Goal: Task Accomplishment & Management: Use online tool/utility

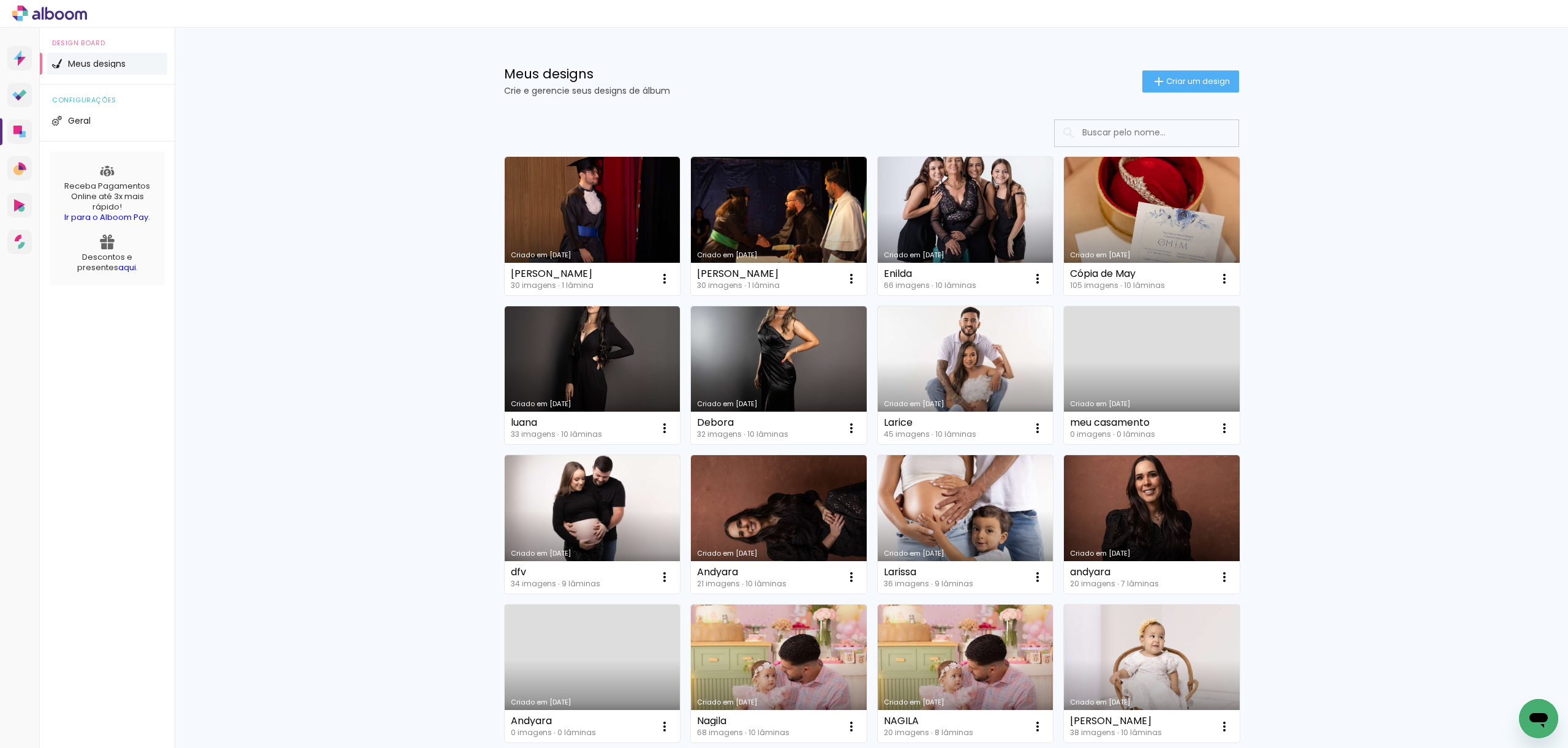
click at [958, 216] on link "Criado em [DATE]" at bounding box center [966, 226] width 176 height 138
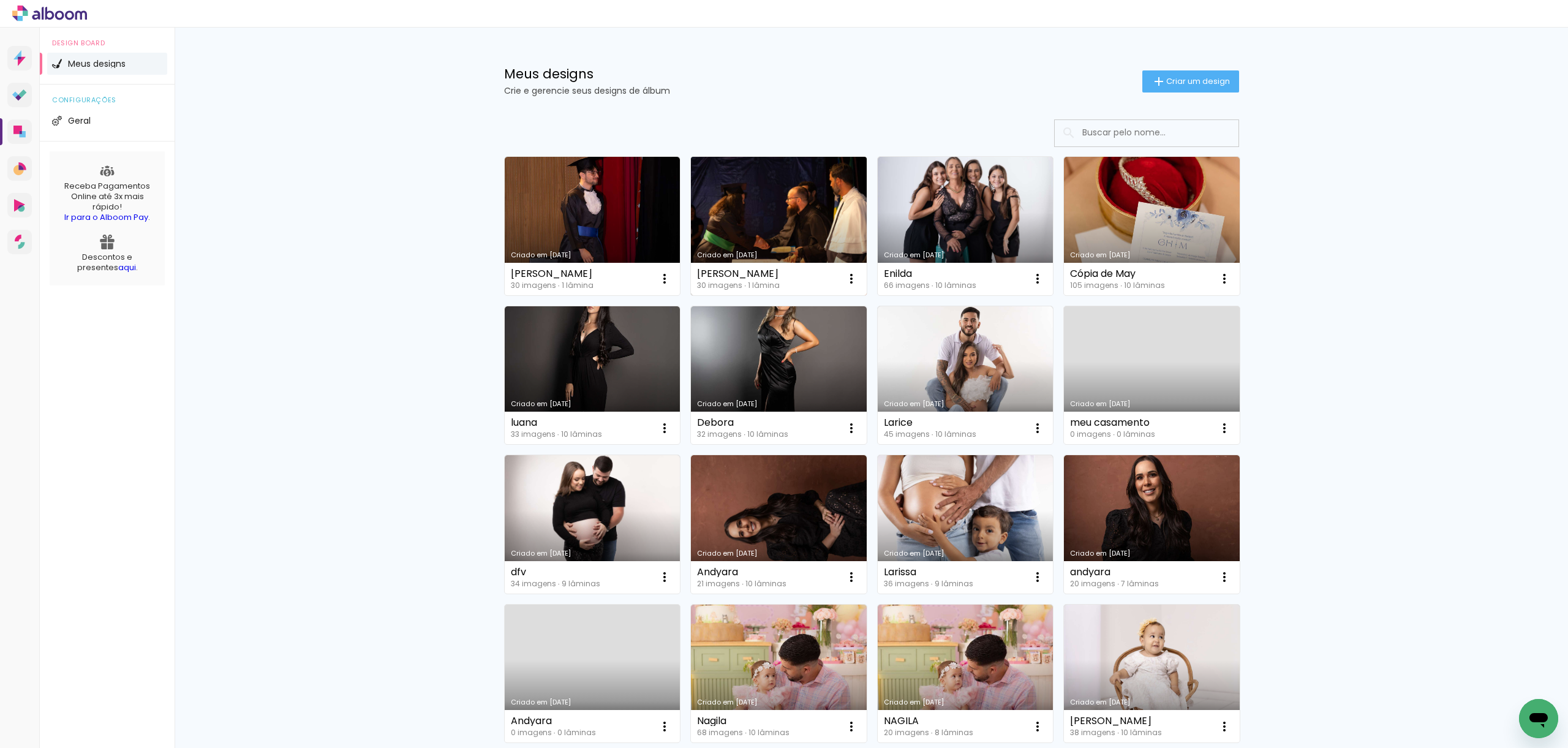
click at [821, 220] on link "Criado em [DATE]" at bounding box center [778, 226] width 176 height 138
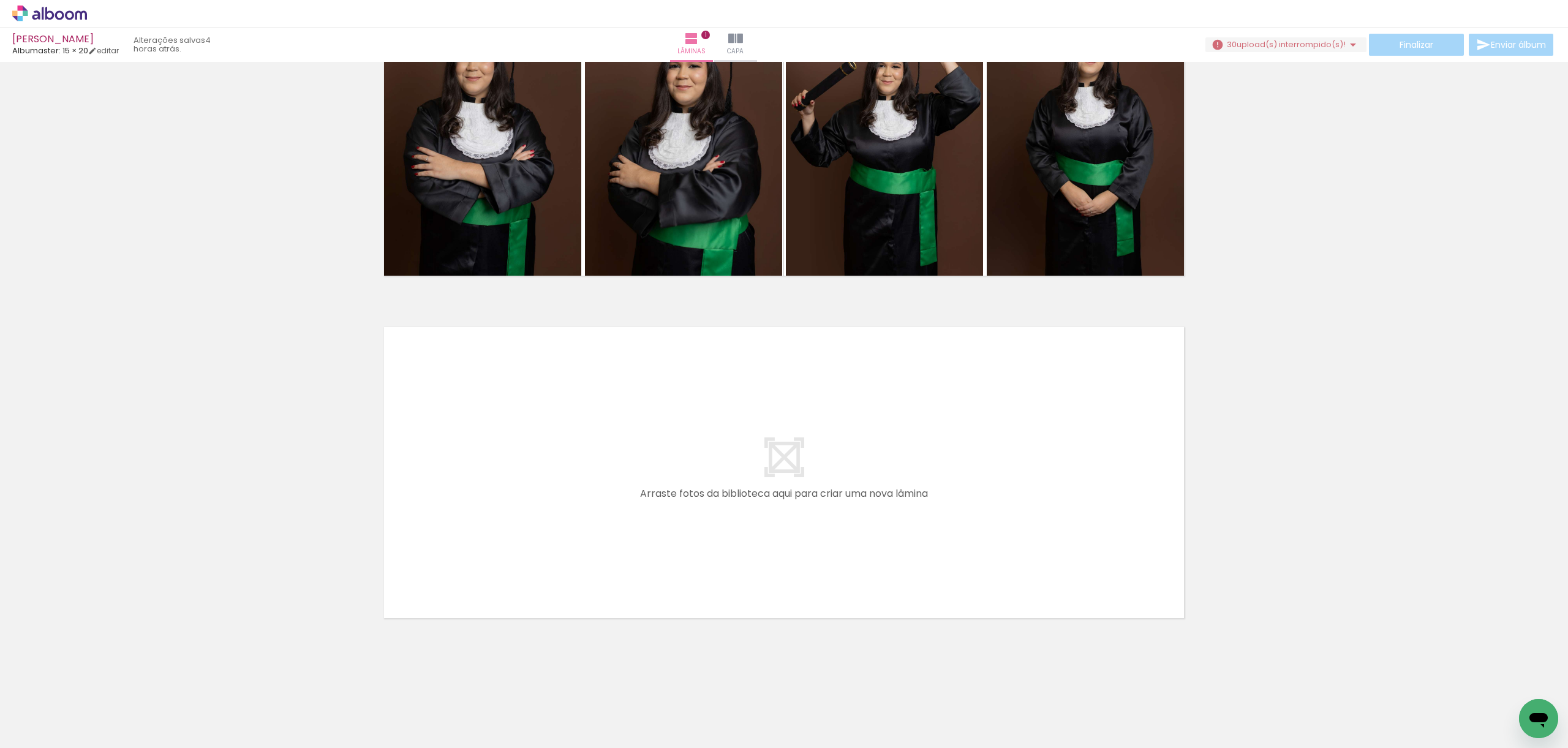
scroll to position [0, 19]
drag, startPoint x: 670, startPoint y: 710, endPoint x: 656, endPoint y: 676, distance: 36.8
click at [100, 676] on iron-horizontal-list at bounding box center [88, 709] width 25 height 76
drag, startPoint x: 657, startPoint y: 706, endPoint x: 834, endPoint y: 703, distance: 177.0
click at [661, 644] on quentale-workspace at bounding box center [784, 374] width 1568 height 748
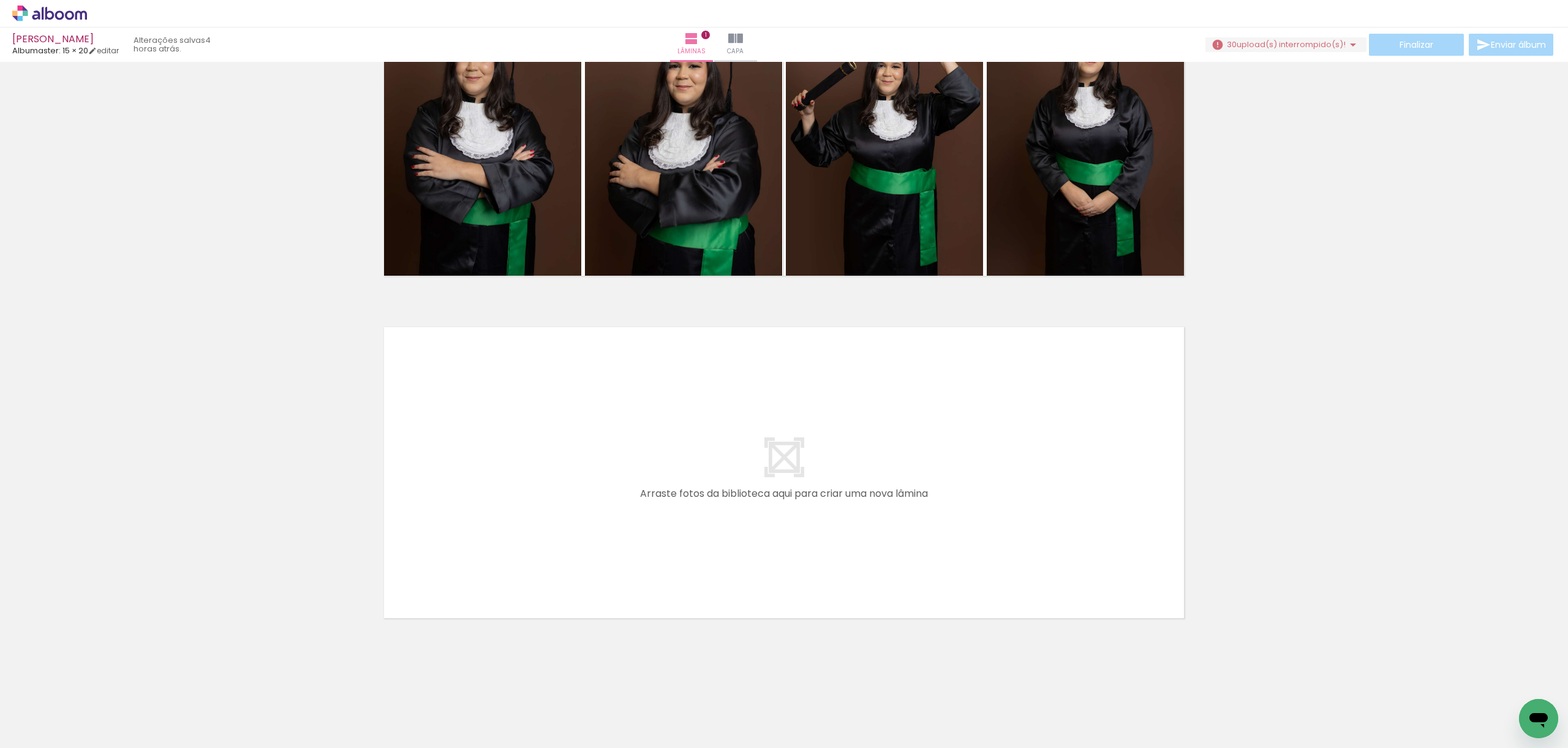
click at [100, 698] on iron-horizontal-list at bounding box center [88, 709] width 25 height 76
click at [375, 482] on quentale-layouter at bounding box center [784, 472] width 821 height 312
drag, startPoint x: 862, startPoint y: 412, endPoint x: 852, endPoint y: 373, distance: 40.3
click at [859, 407] on quentale-layouter at bounding box center [784, 472] width 821 height 312
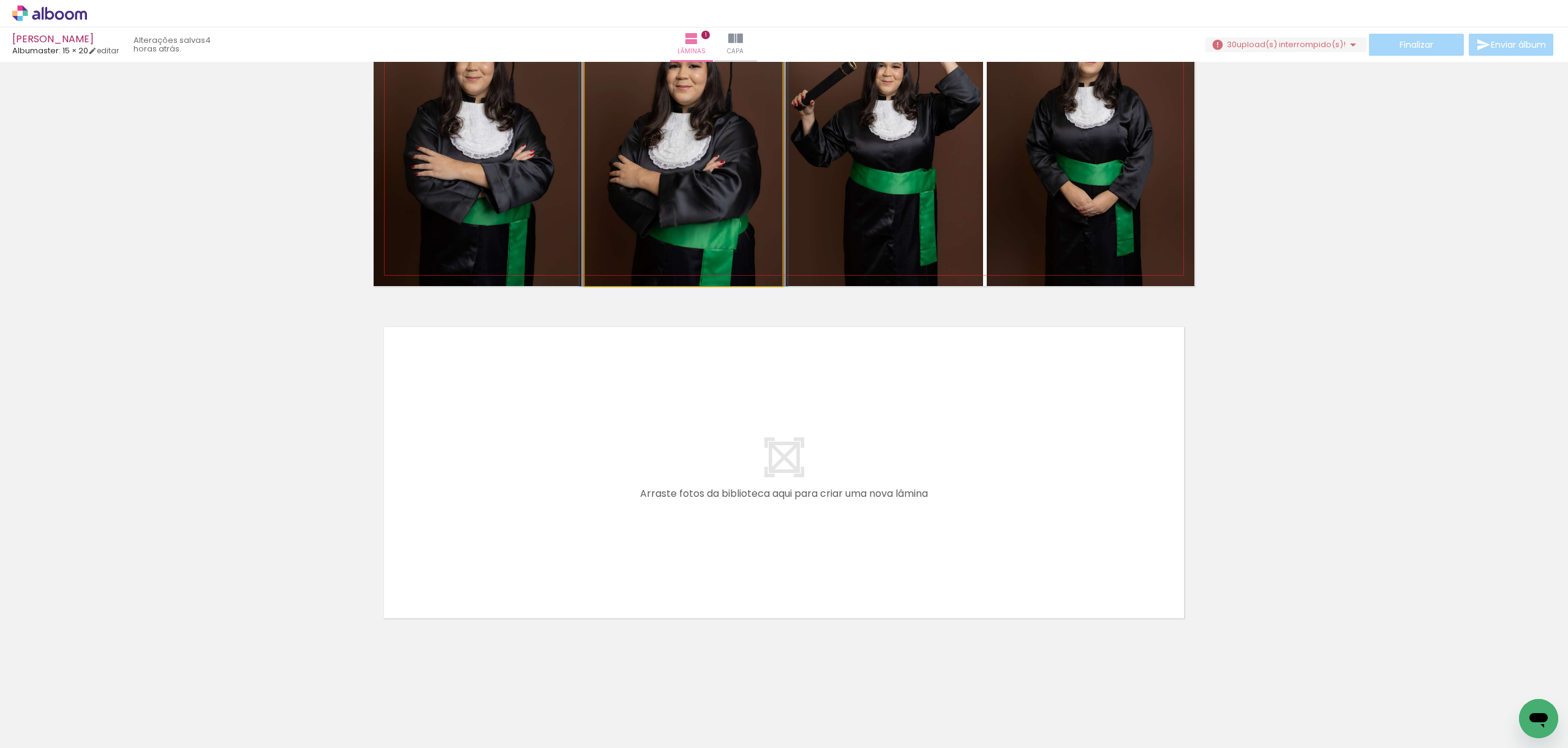
click at [653, 175] on quentale-photo at bounding box center [683, 130] width 197 height 312
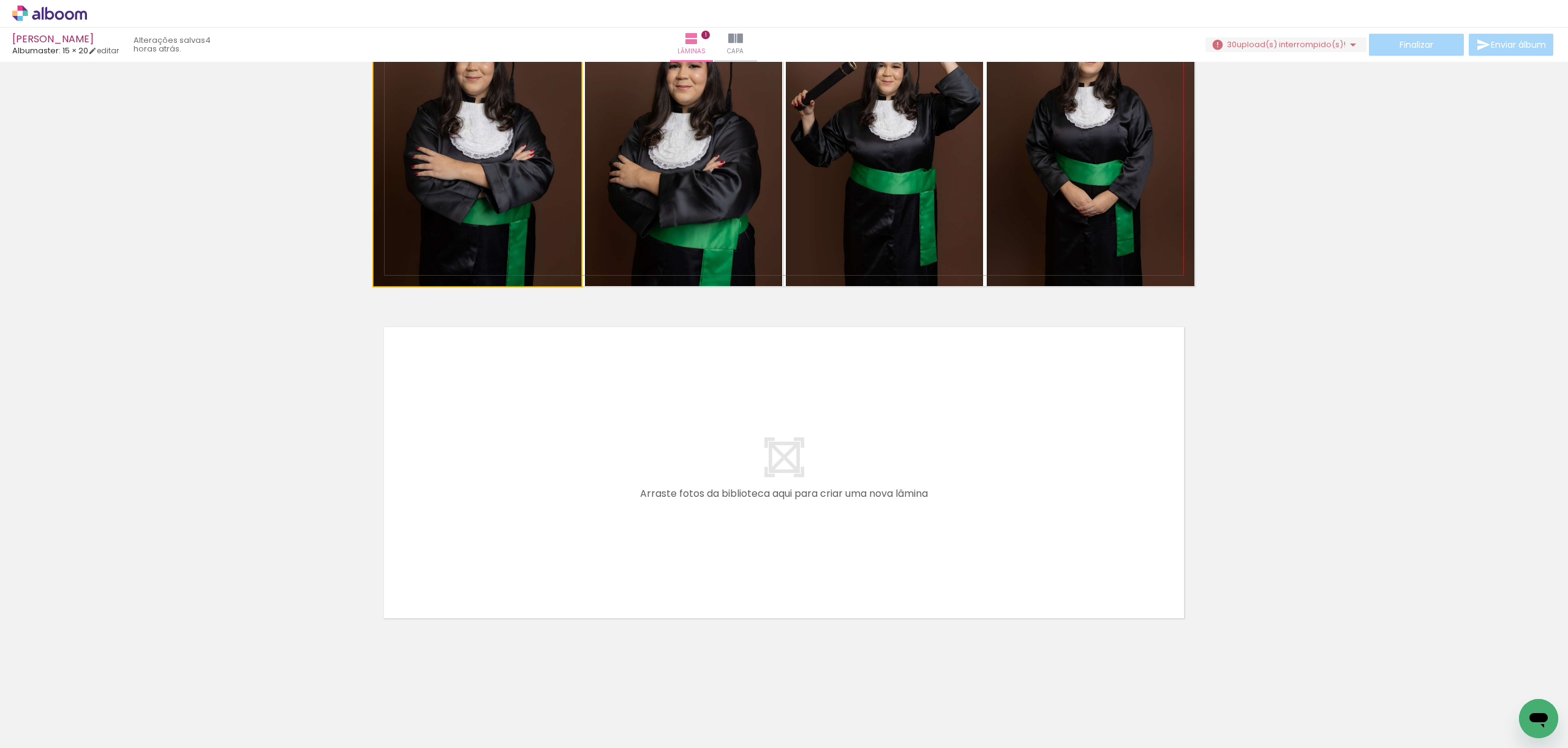
drag, startPoint x: 485, startPoint y: 193, endPoint x: 380, endPoint y: 345, distance: 184.7
click at [484, 193] on quentale-photo at bounding box center [478, 130] width 208 height 312
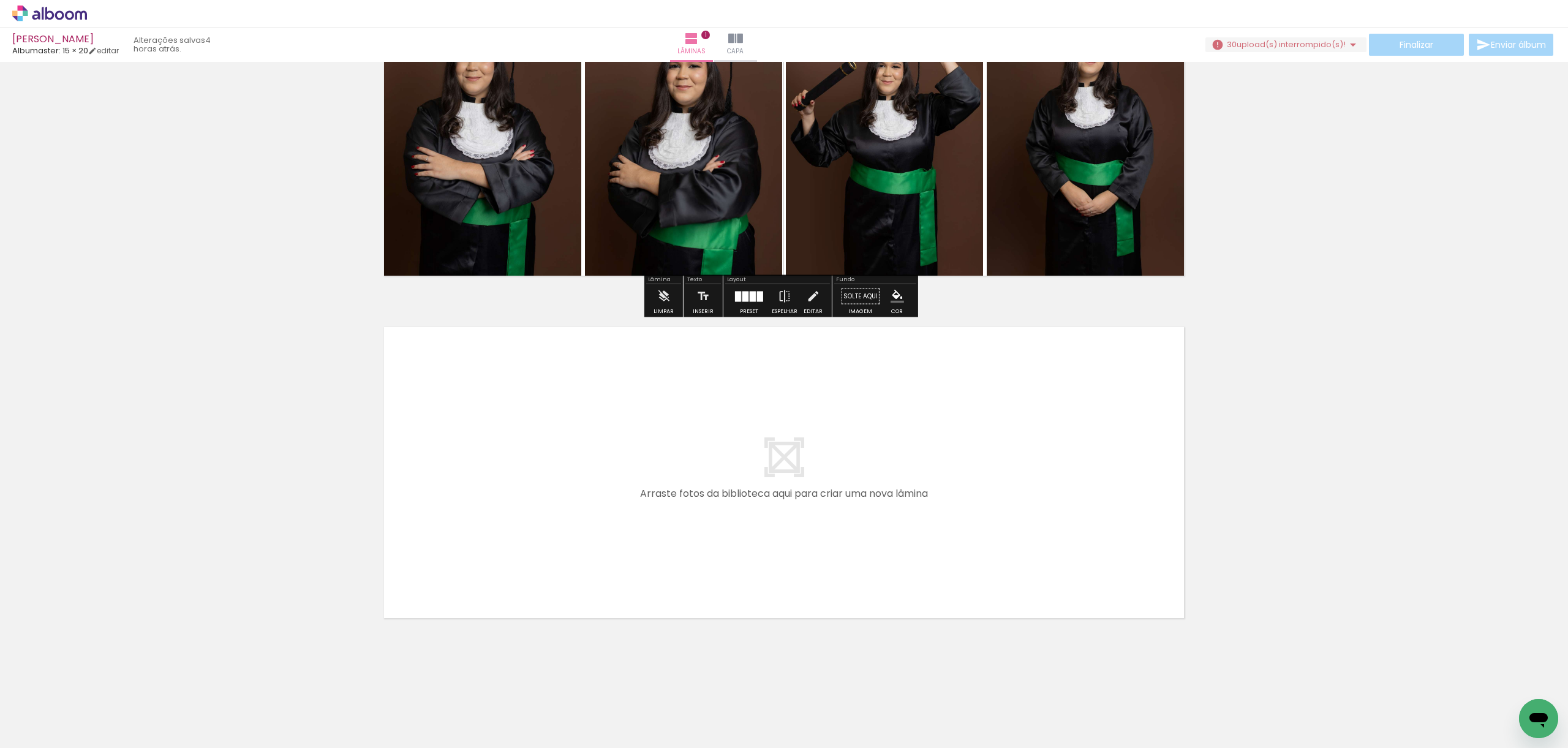
drag, startPoint x: 311, startPoint y: 691, endPoint x: 412, endPoint y: 589, distance: 143.5
click at [412, 589] on quentale-workspace at bounding box center [784, 374] width 1568 height 748
click at [1340, 43] on span "upload(s) interrompido(s)!" at bounding box center [1291, 45] width 109 height 12
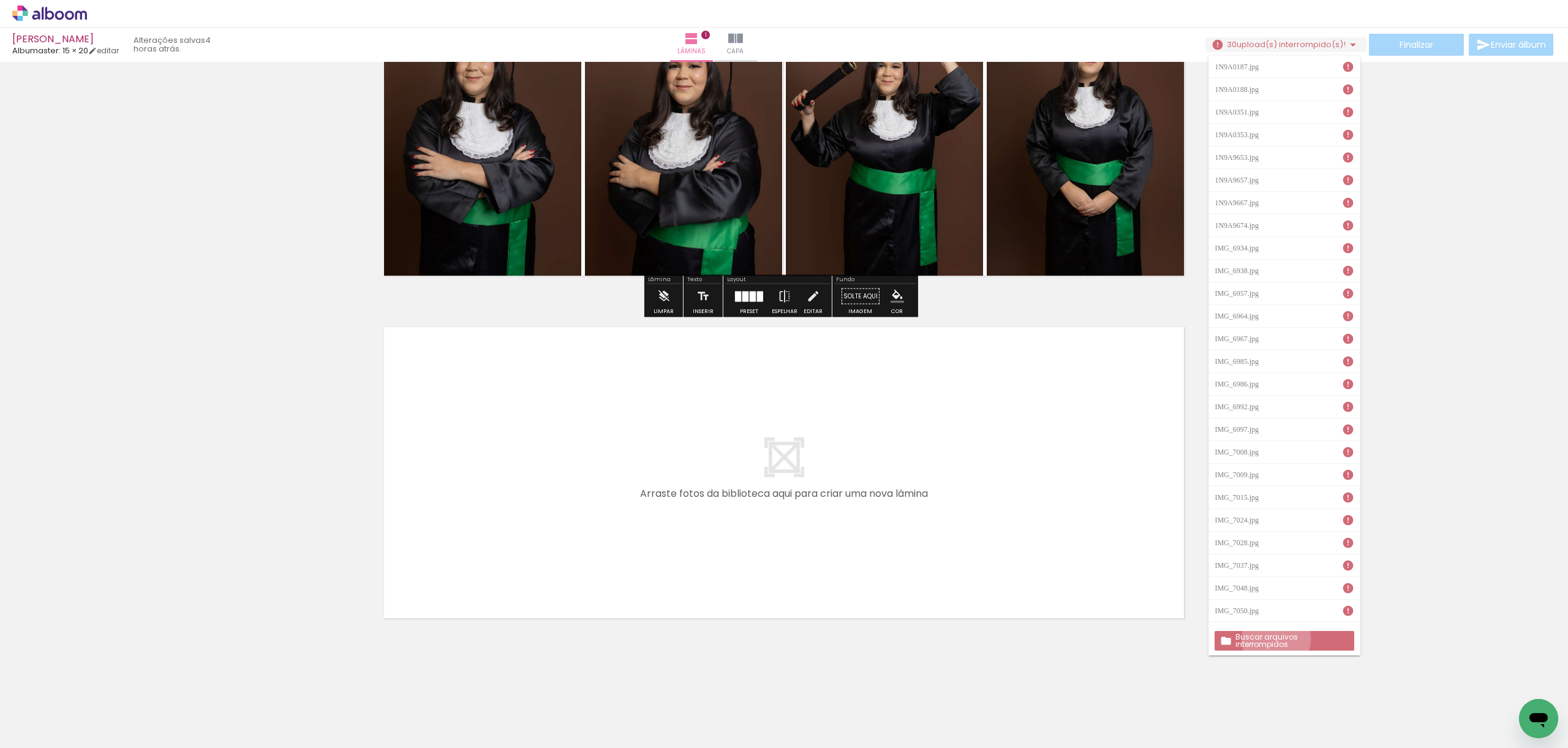
click at [0, 0] on slot "Buscar arquivos interrompidos" at bounding box center [0, 0] width 0 height 0
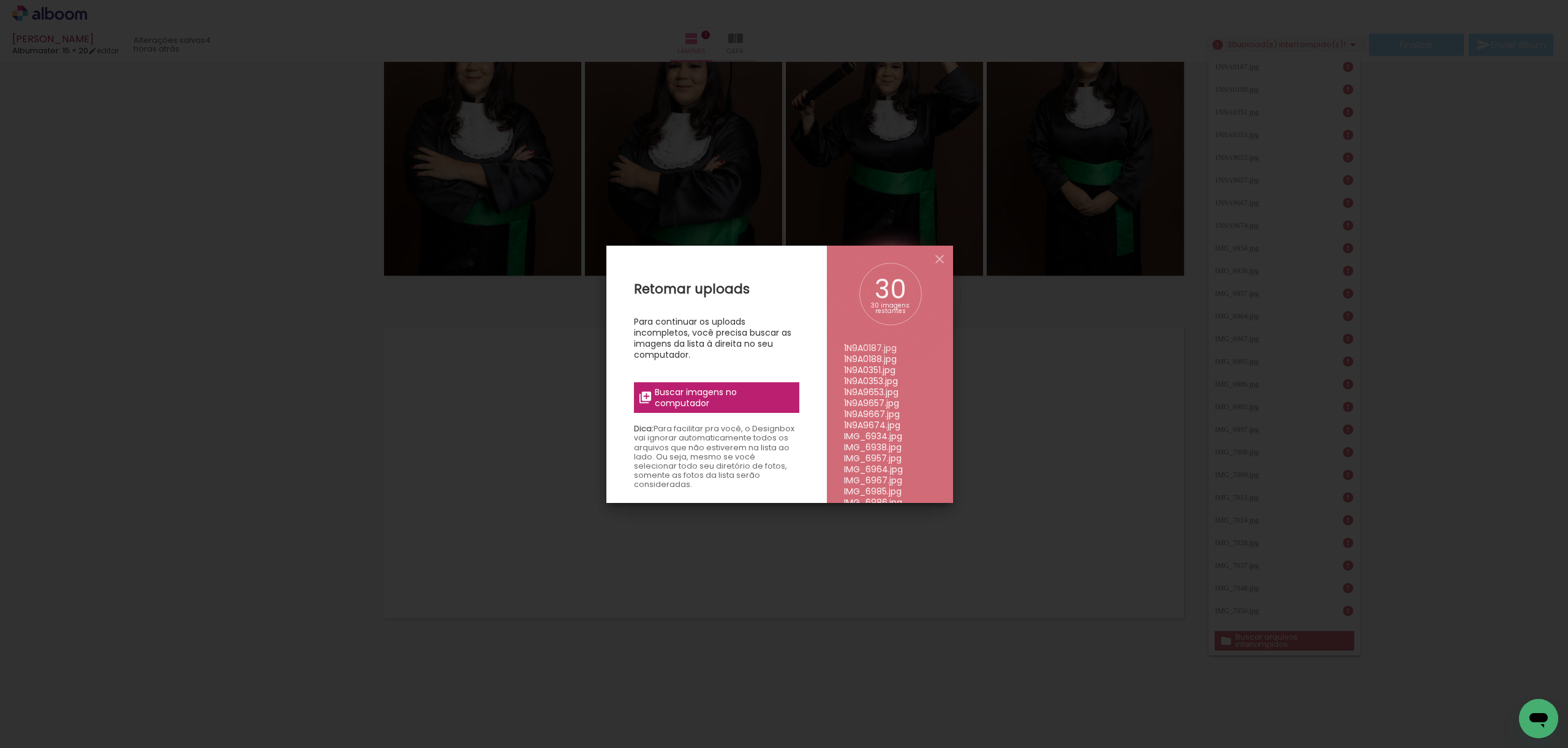
click at [667, 390] on span "Buscar imagens no computador" at bounding box center [723, 397] width 137 height 22
click at [0, 0] on input "file" at bounding box center [0, 0] width 0 height 0
drag, startPoint x: 1003, startPoint y: 451, endPoint x: 991, endPoint y: 367, distance: 84.9
click at [996, 440] on iron-overlay-backdrop at bounding box center [784, 374] width 1568 height 748
click at [942, 264] on iron-icon at bounding box center [940, 259] width 15 height 15
